Goal: Navigation & Orientation: Find specific page/section

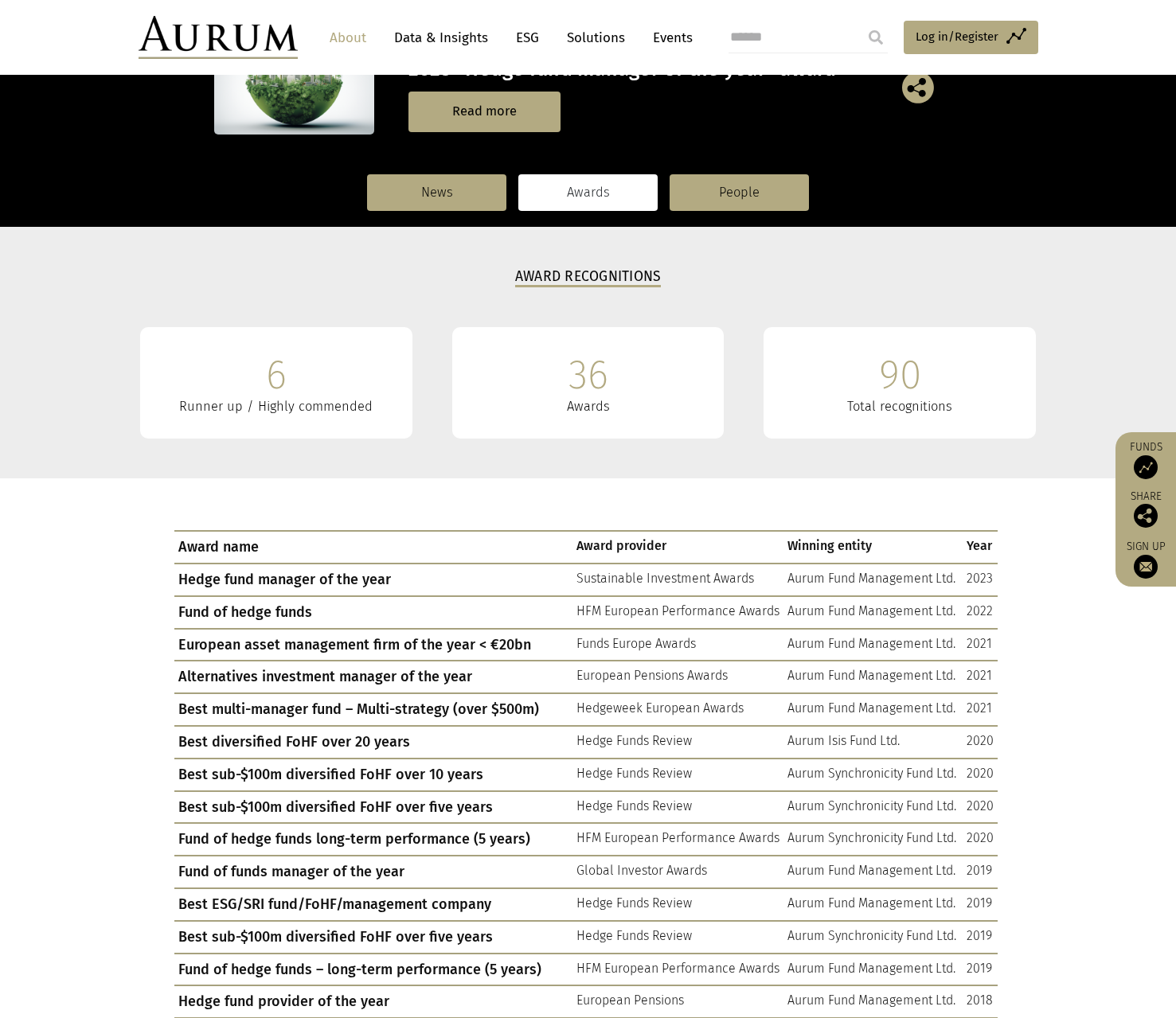
scroll to position [197, 0]
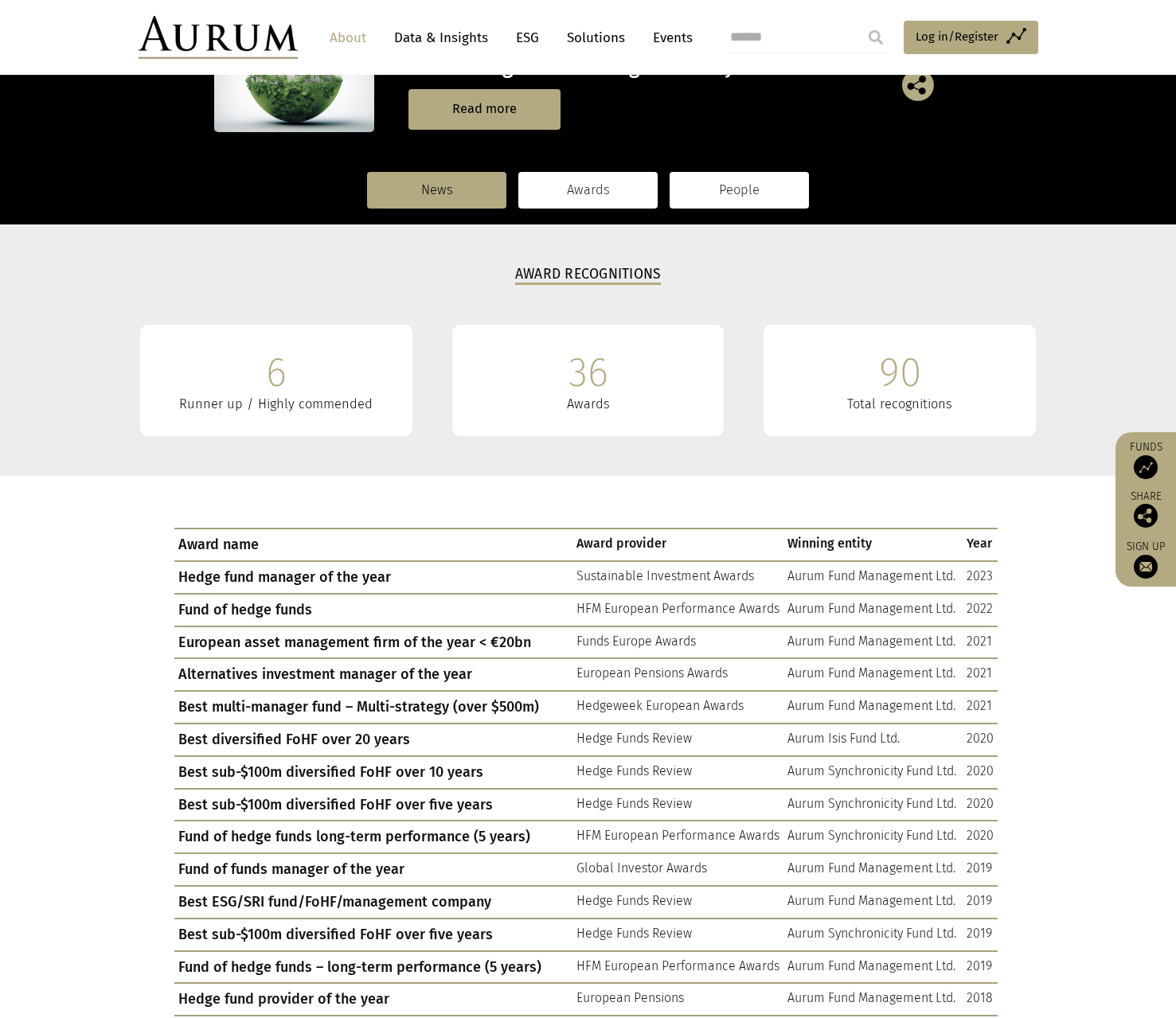
click at [727, 186] on link "People" at bounding box center [738, 191] width 139 height 37
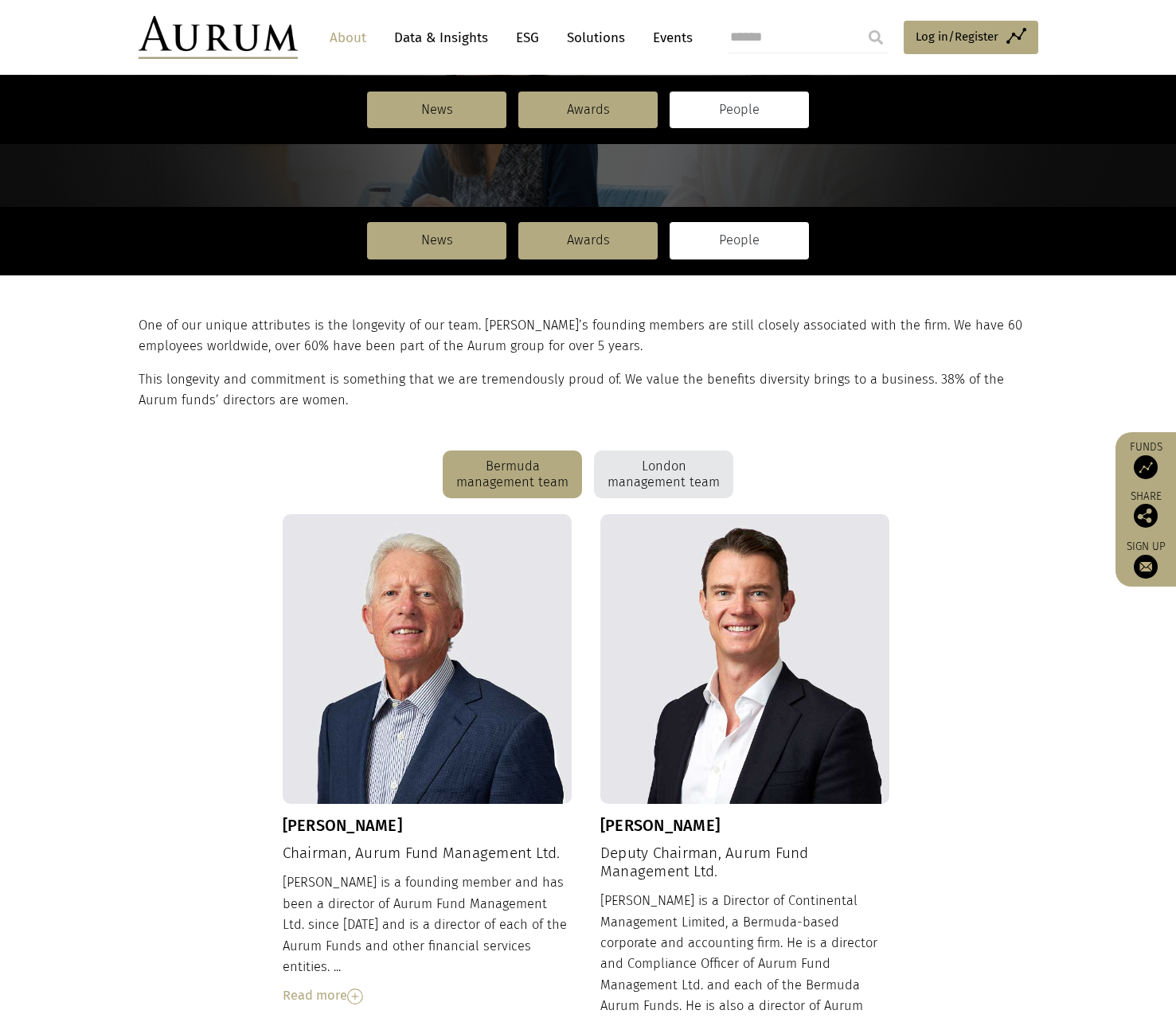
scroll to position [111, 0]
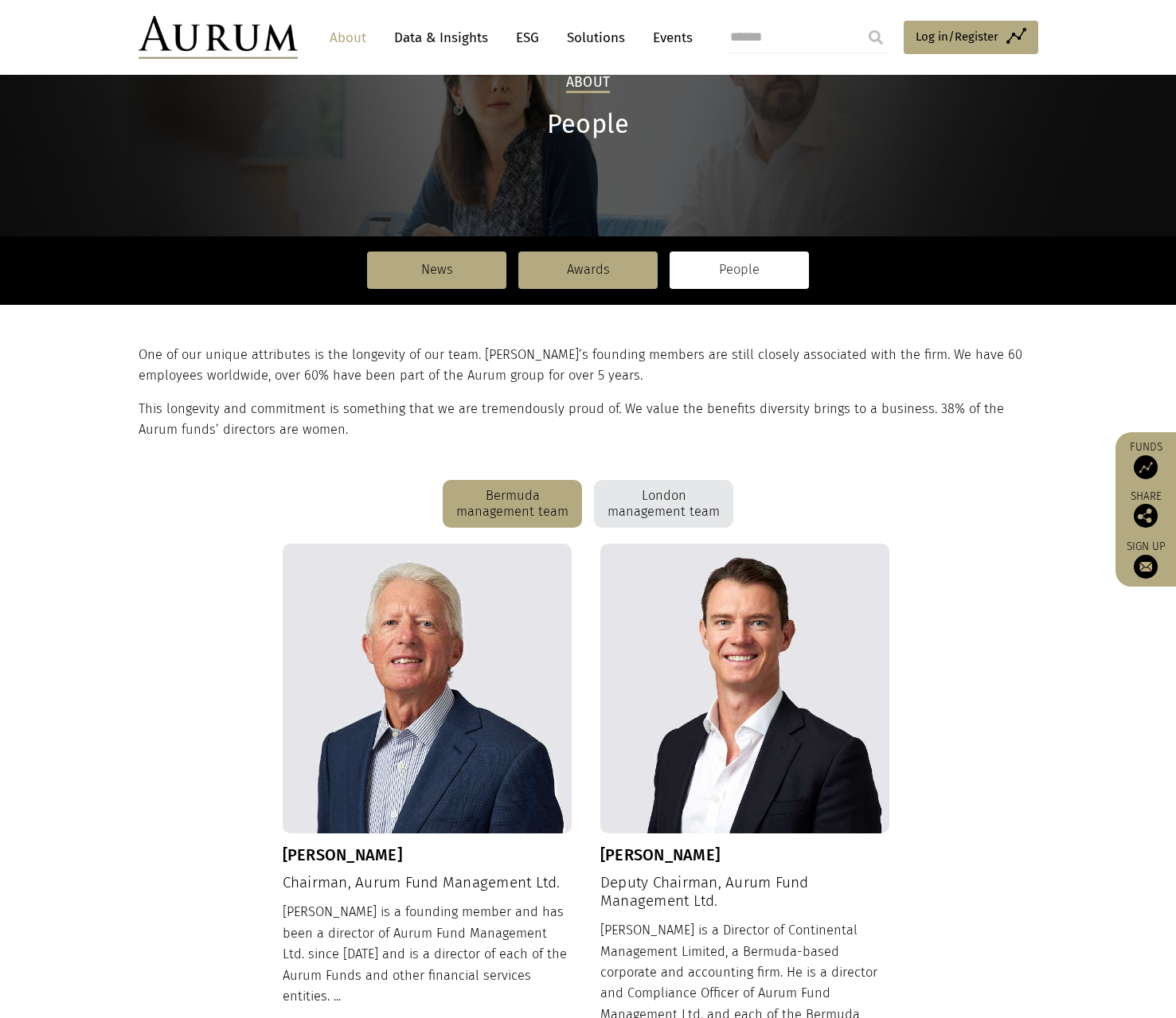
click at [639, 503] on div "London management team" at bounding box center [663, 503] width 139 height 47
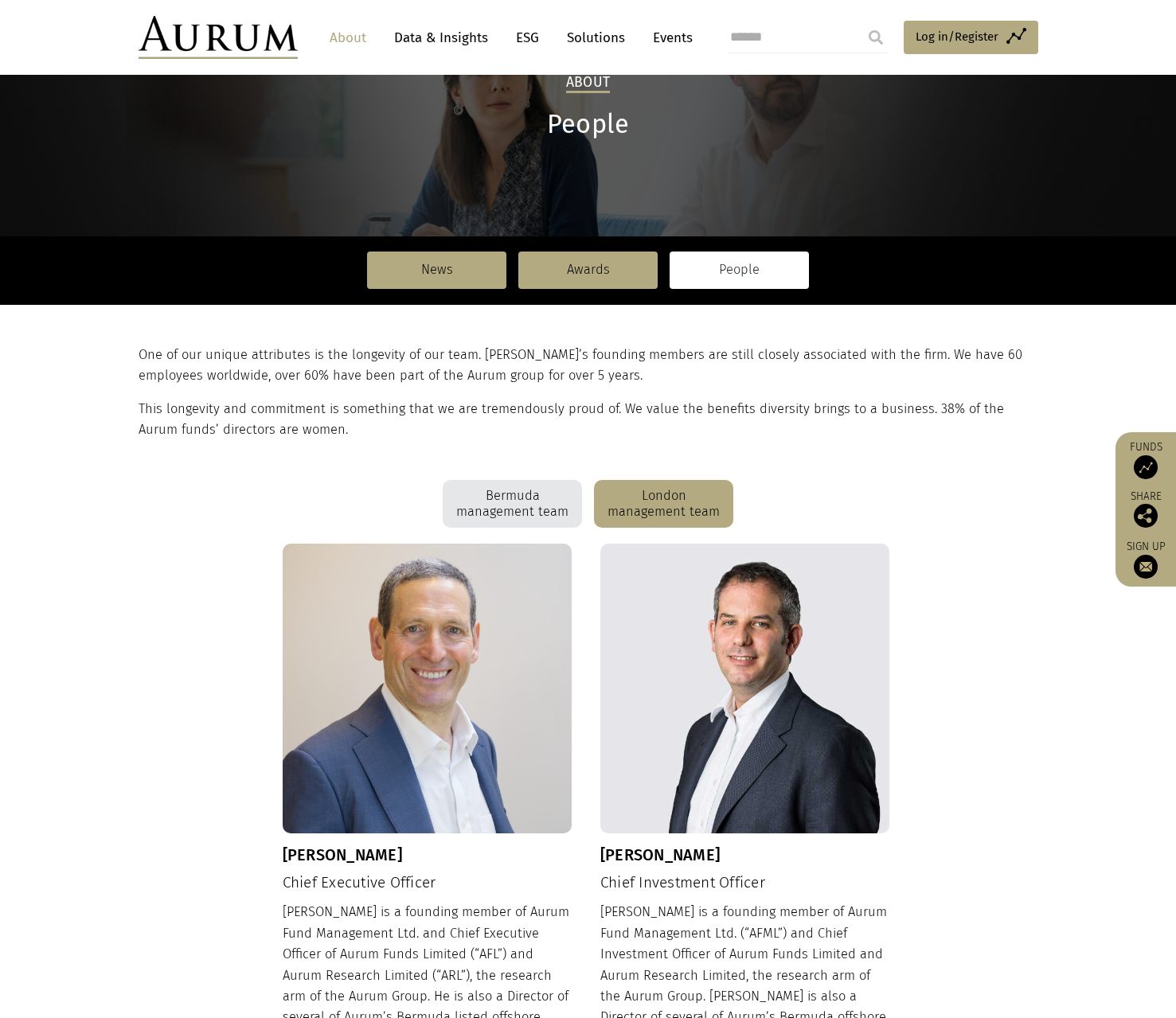
click at [345, 35] on link "About" at bounding box center [347, 38] width 52 height 30
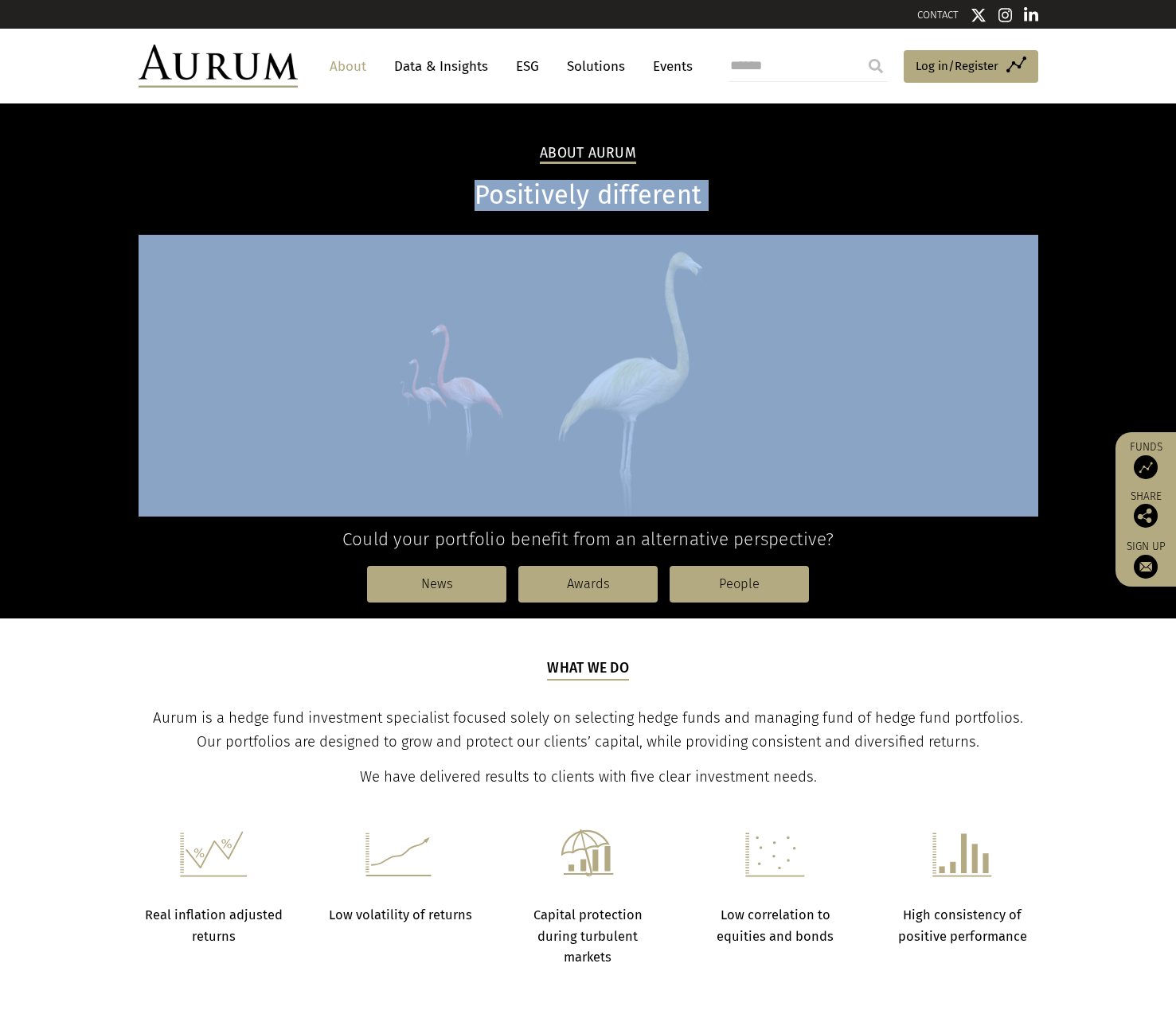
drag, startPoint x: 1168, startPoint y: 155, endPoint x: 1158, endPoint y: 222, distance: 67.7
click at [1166, 264] on div "About Aurum Positively different Could your portfolio benefit from an alternati…" at bounding box center [588, 361] width 1176 height 515
click at [1164, 198] on div "About Aurum Positively different Could your portfolio benefit from an alternati…" at bounding box center [588, 361] width 1176 height 515
drag, startPoint x: 1173, startPoint y: 185, endPoint x: 1166, endPoint y: 322, distance: 137.2
click at [1166, 322] on div "About Aurum Positively different Could your portfolio benefit from an alternati…" at bounding box center [588, 361] width 1176 height 515
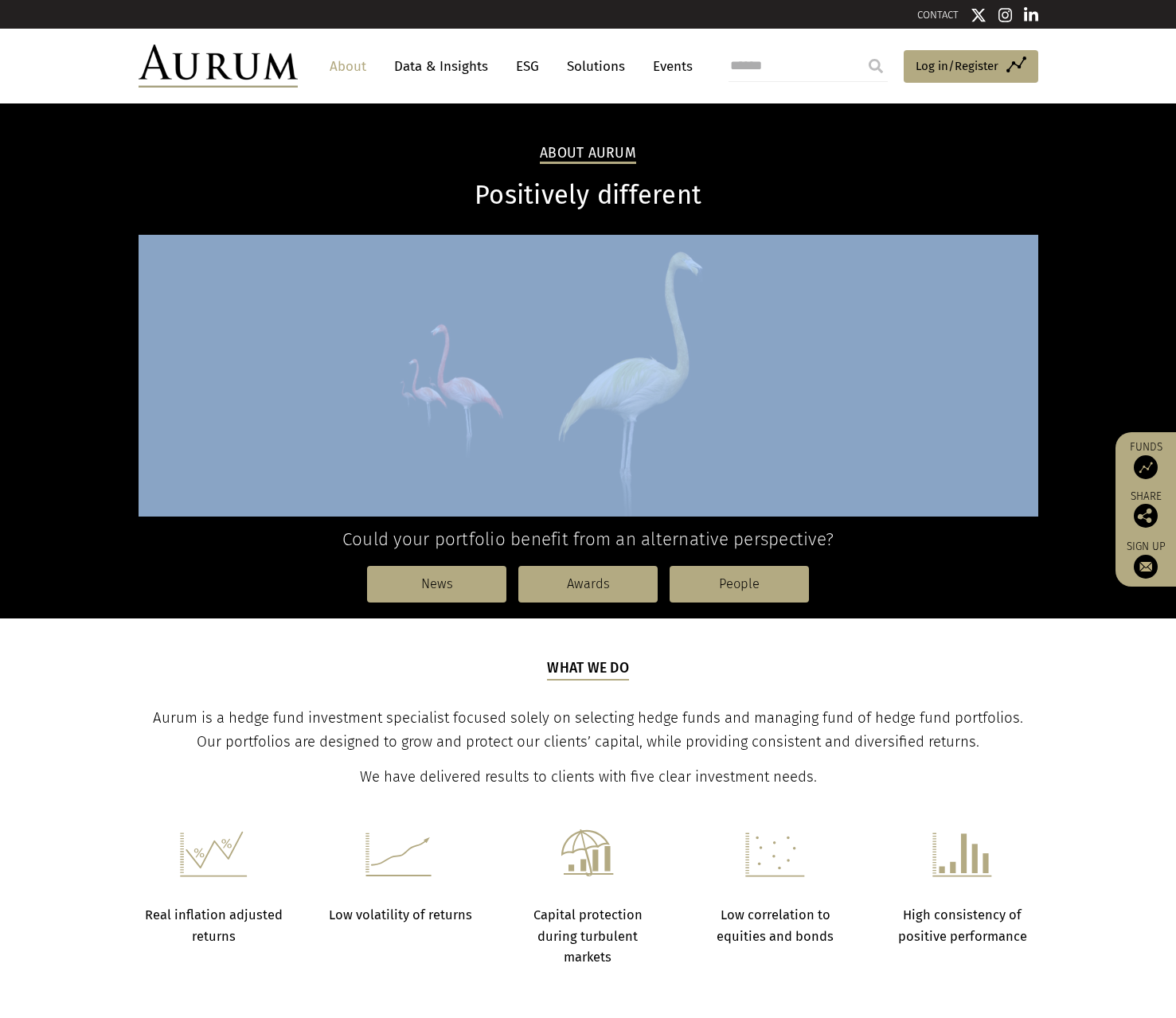
click at [1166, 281] on div "About Aurum Positively different Could your portfolio benefit from an alternati…" at bounding box center [588, 361] width 1176 height 515
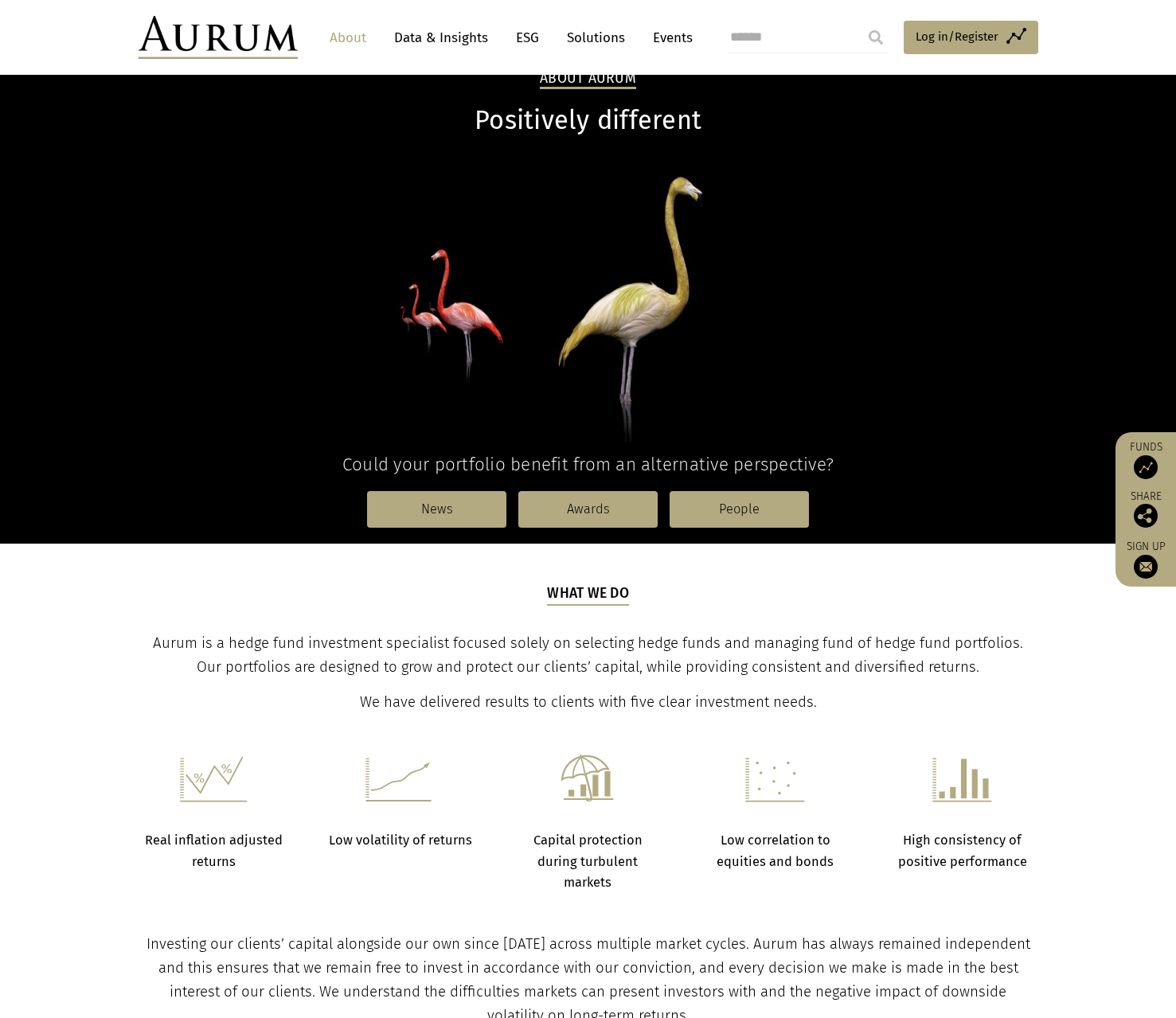
scroll to position [67, 0]
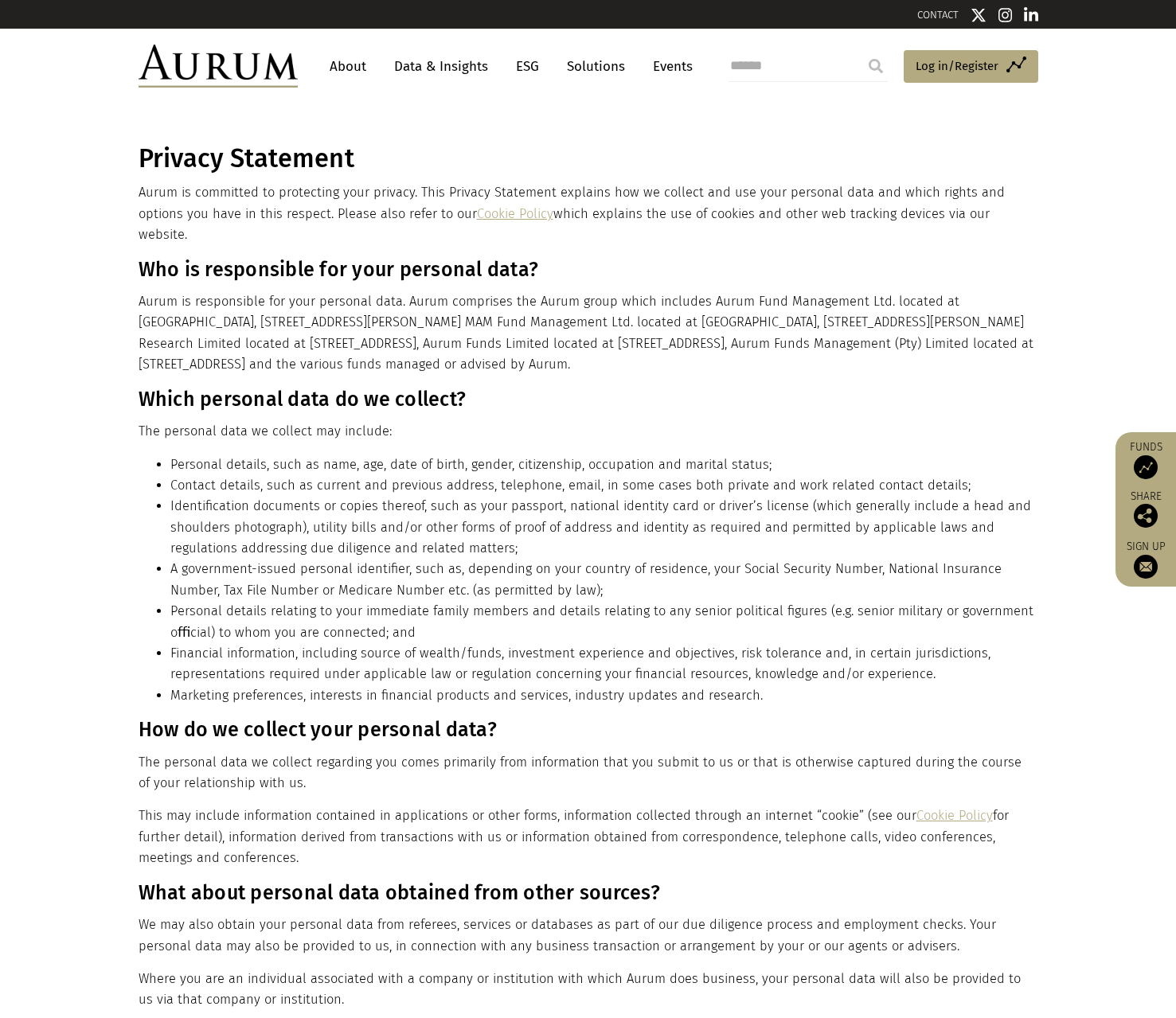
scroll to position [2674, 0]
